Goal: Transaction & Acquisition: Purchase product/service

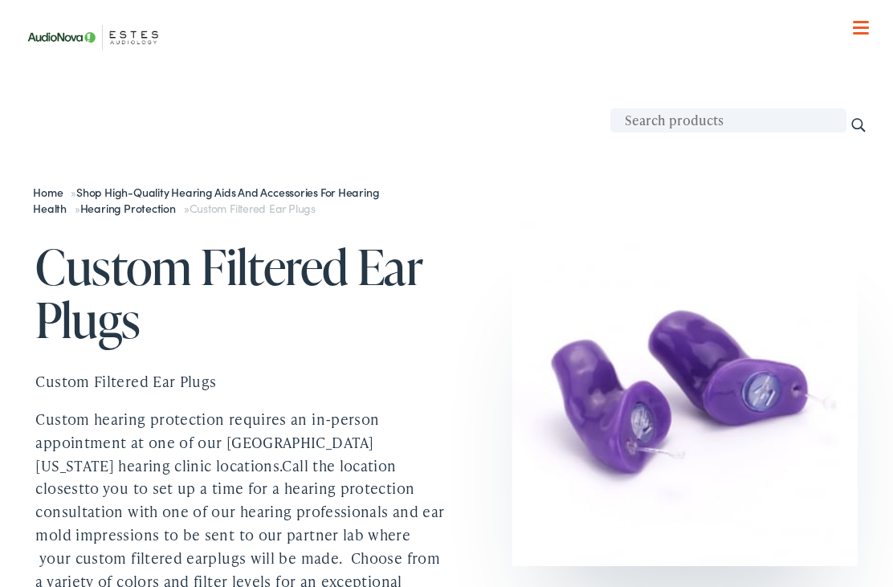
click at [801, 123] on input "text" at bounding box center [728, 120] width 236 height 24
click at [511, 195] on div at bounding box center [445, 424] width 821 height 470
click at [858, 25] on div at bounding box center [861, 29] width 16 height 16
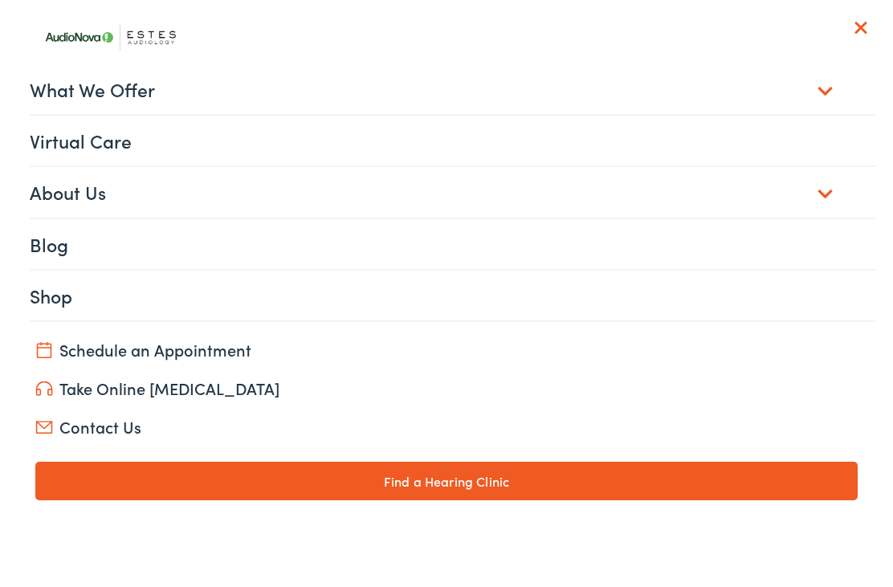
click at [829, 195] on link "About Us" at bounding box center [452, 192] width 845 height 50
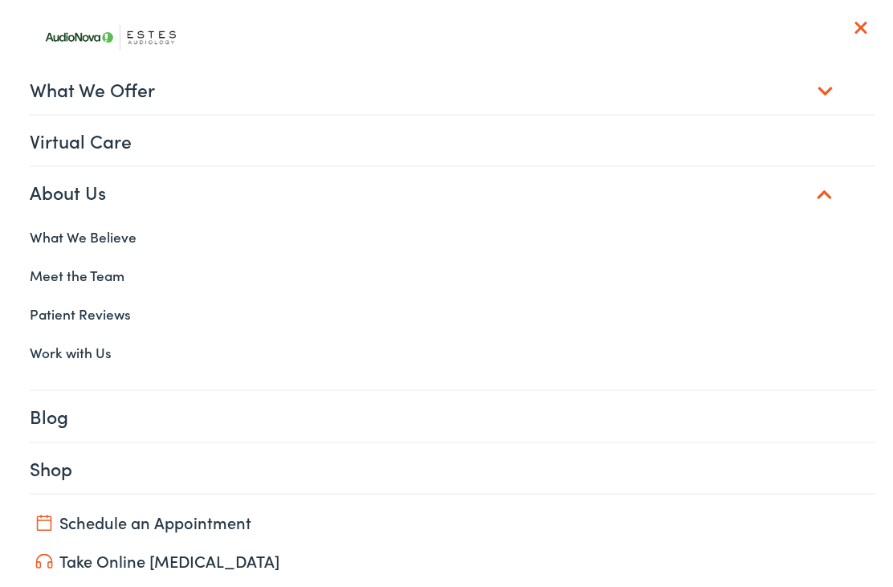
click at [825, 86] on link "What We Offer" at bounding box center [452, 89] width 845 height 50
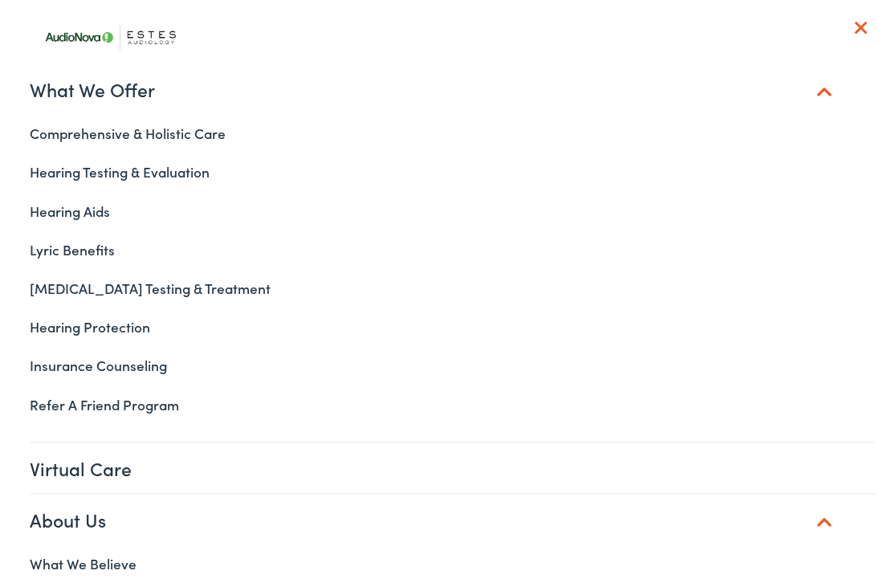
click at [121, 321] on link "Hearing Protection" at bounding box center [446, 327] width 857 height 39
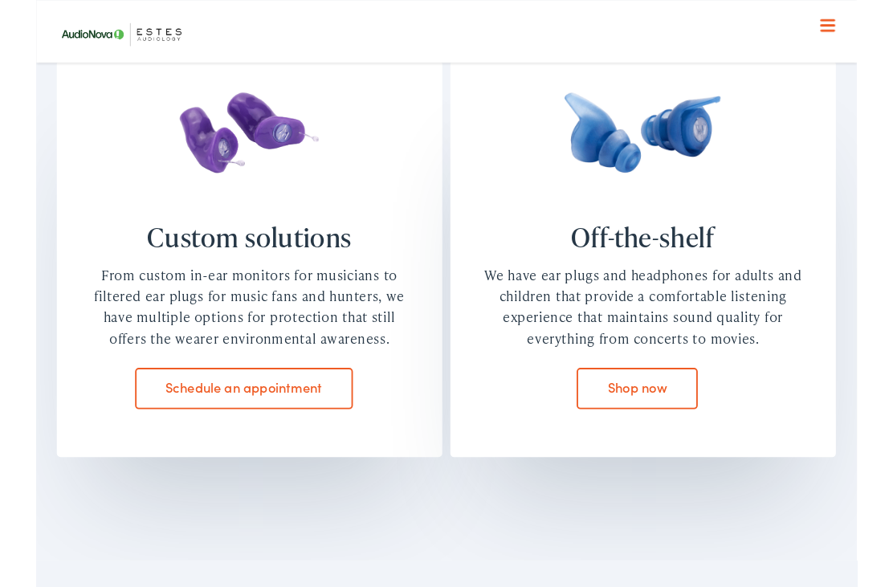
scroll to position [1105, 0]
click at [712, 413] on link "Shop now" at bounding box center [654, 423] width 132 height 45
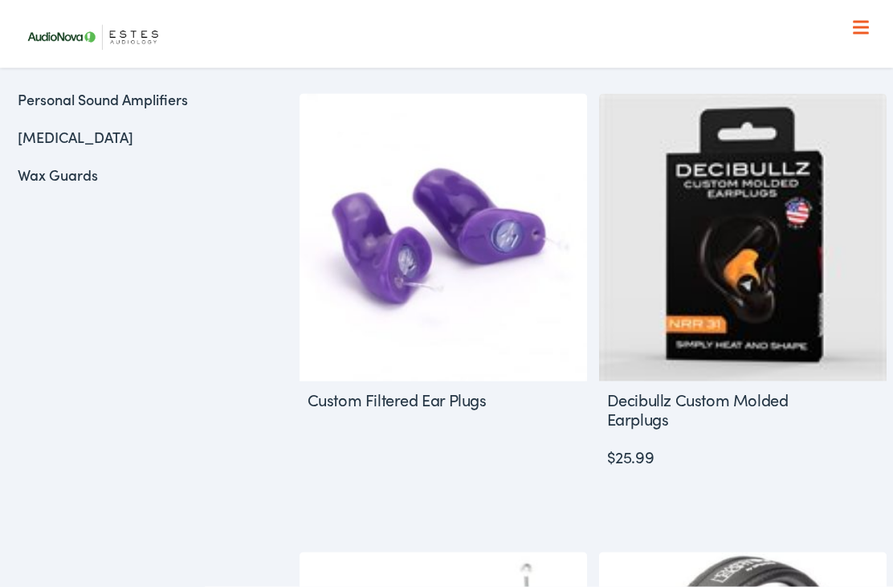
scroll to position [794, 0]
click at [767, 333] on img at bounding box center [742, 236] width 287 height 287
click at [750, 485] on link "Select options" at bounding box center [742, 500] width 255 height 40
